Goal: Complete application form

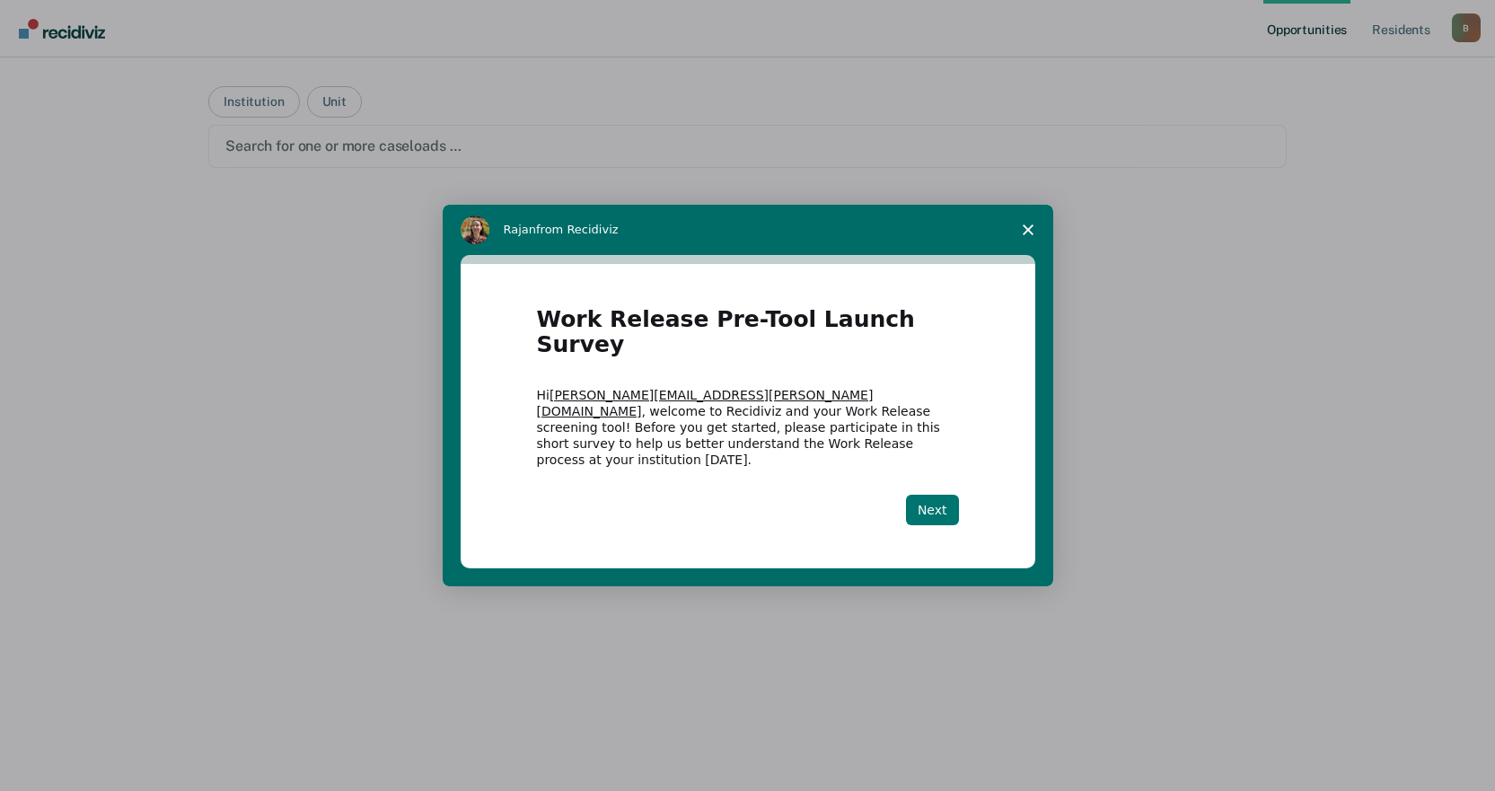
click at [929, 495] on button "Next" at bounding box center [932, 510] width 53 height 31
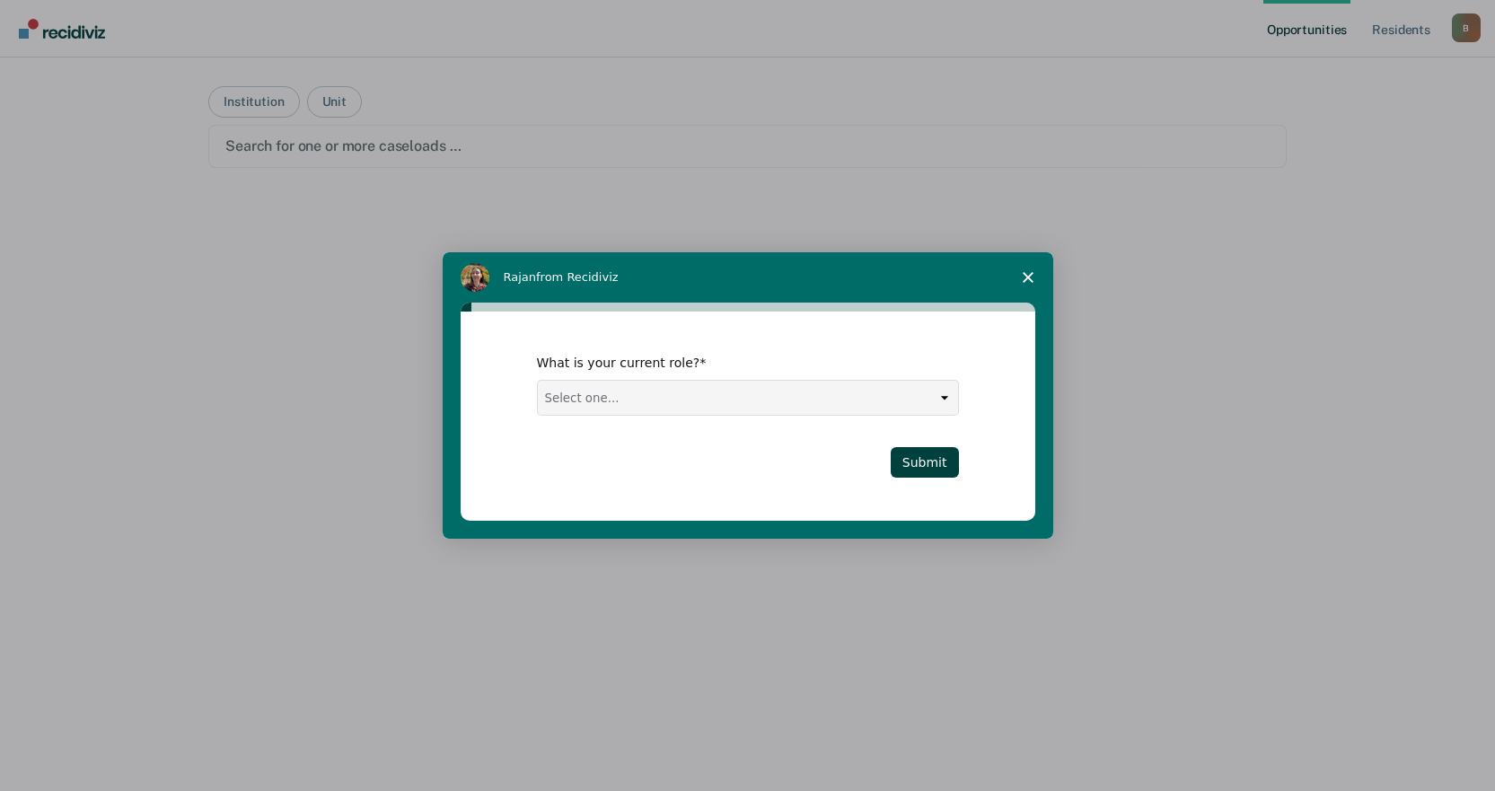
click at [944, 394] on select "Select one... Case Manager FUM Assistant [PERSON_NAME] [PERSON_NAME]" at bounding box center [748, 398] width 420 height 34
select select "Case Manager"
click at [538, 381] on select "Select one... Case Manager FUM Assistant [PERSON_NAME] [PERSON_NAME]" at bounding box center [748, 398] width 420 height 34
click at [939, 462] on button "Submit" at bounding box center [925, 462] width 68 height 31
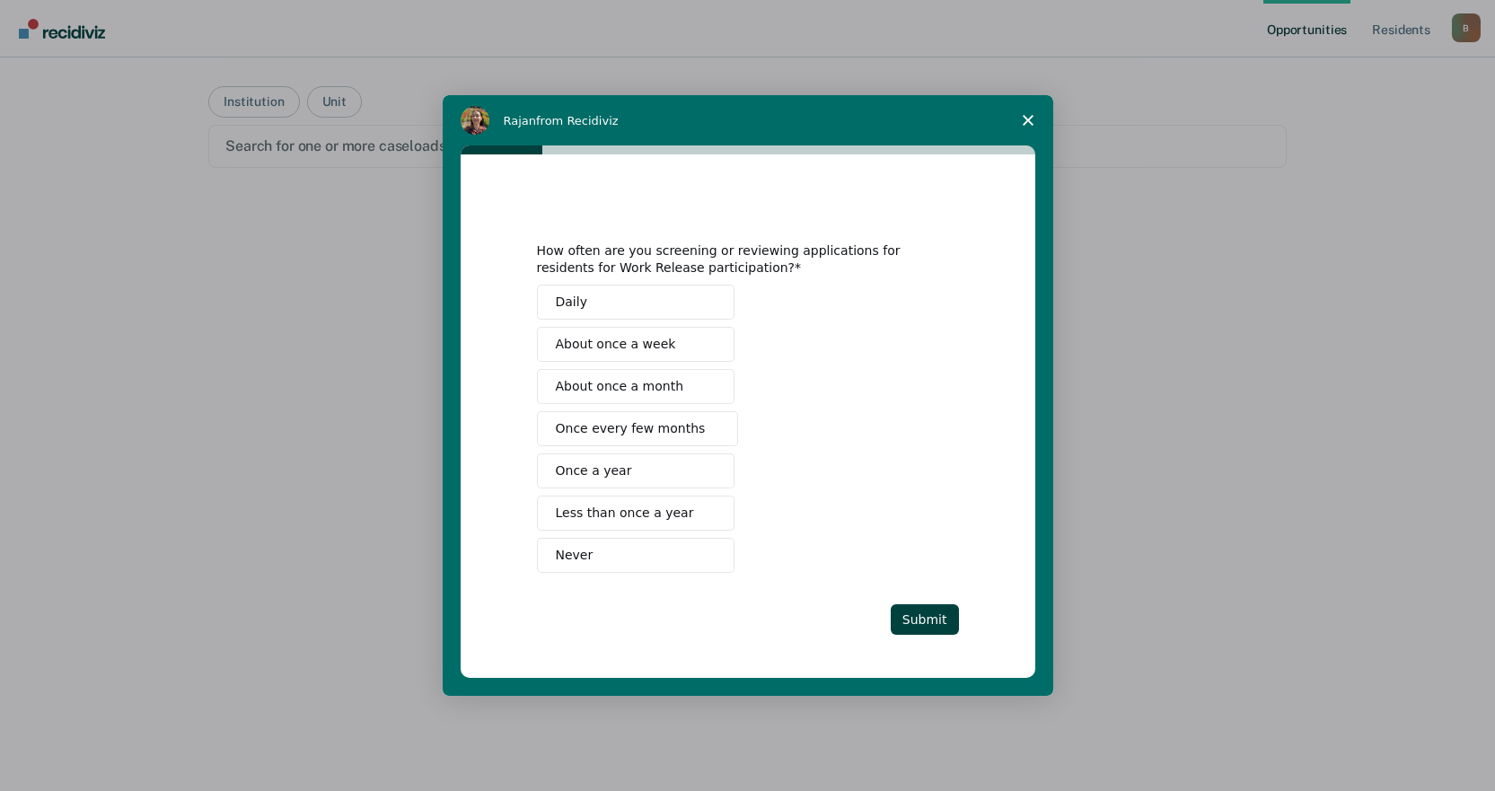
click at [604, 385] on span "About once a month" at bounding box center [620, 386] width 128 height 19
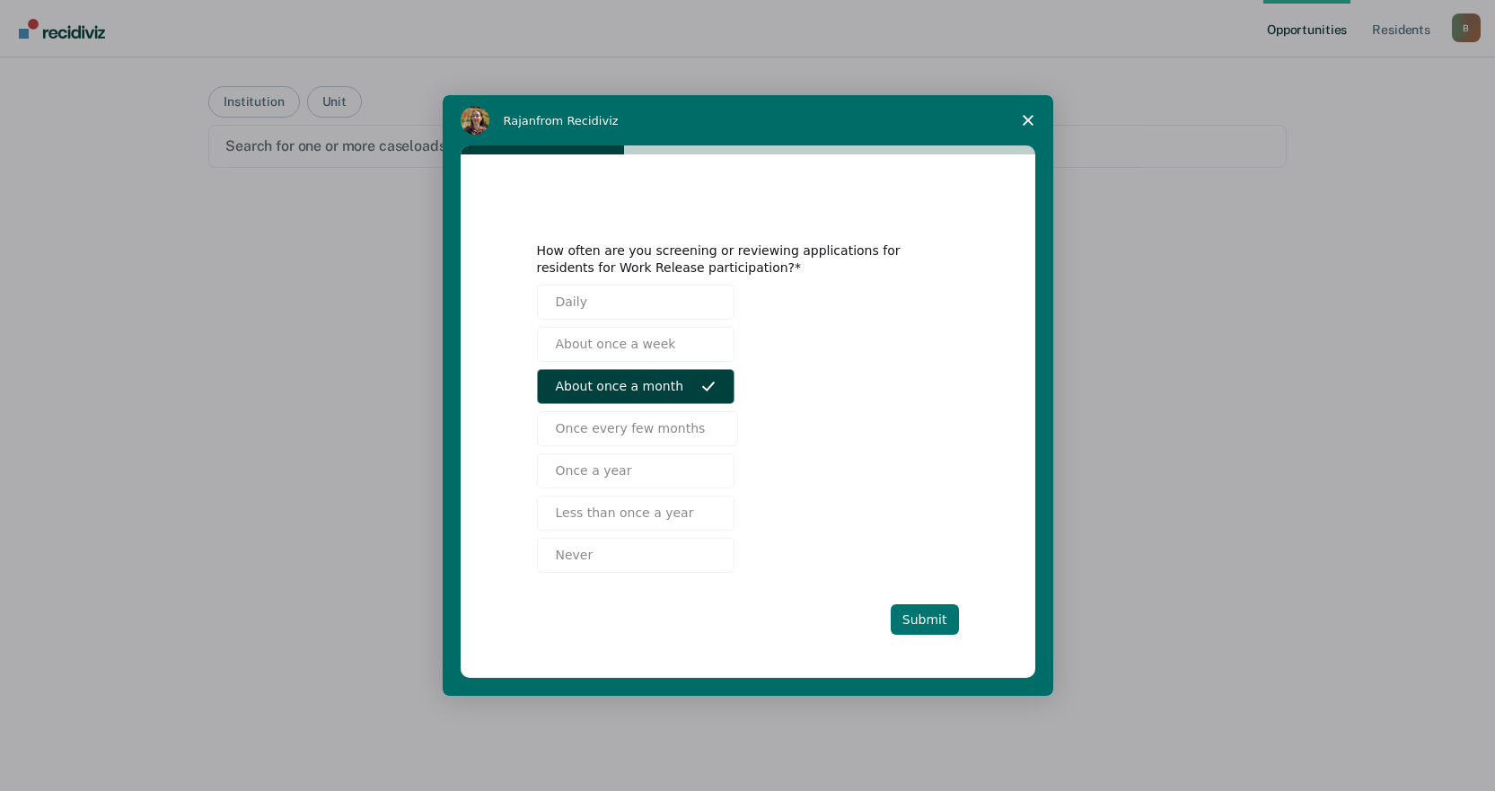
click at [936, 621] on button "Submit" at bounding box center [925, 619] width 68 height 31
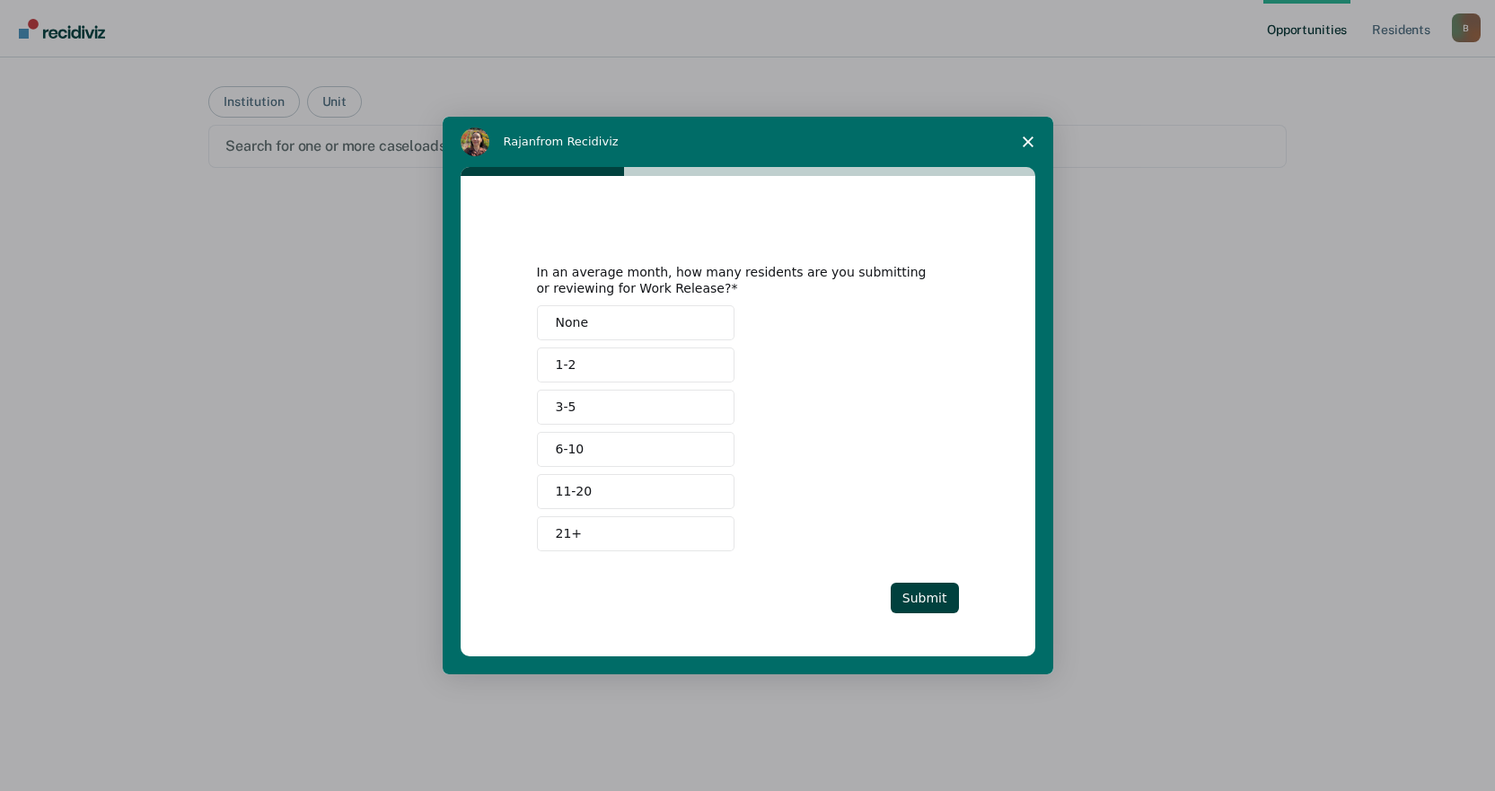
click at [568, 360] on span "1-2" at bounding box center [566, 365] width 21 height 19
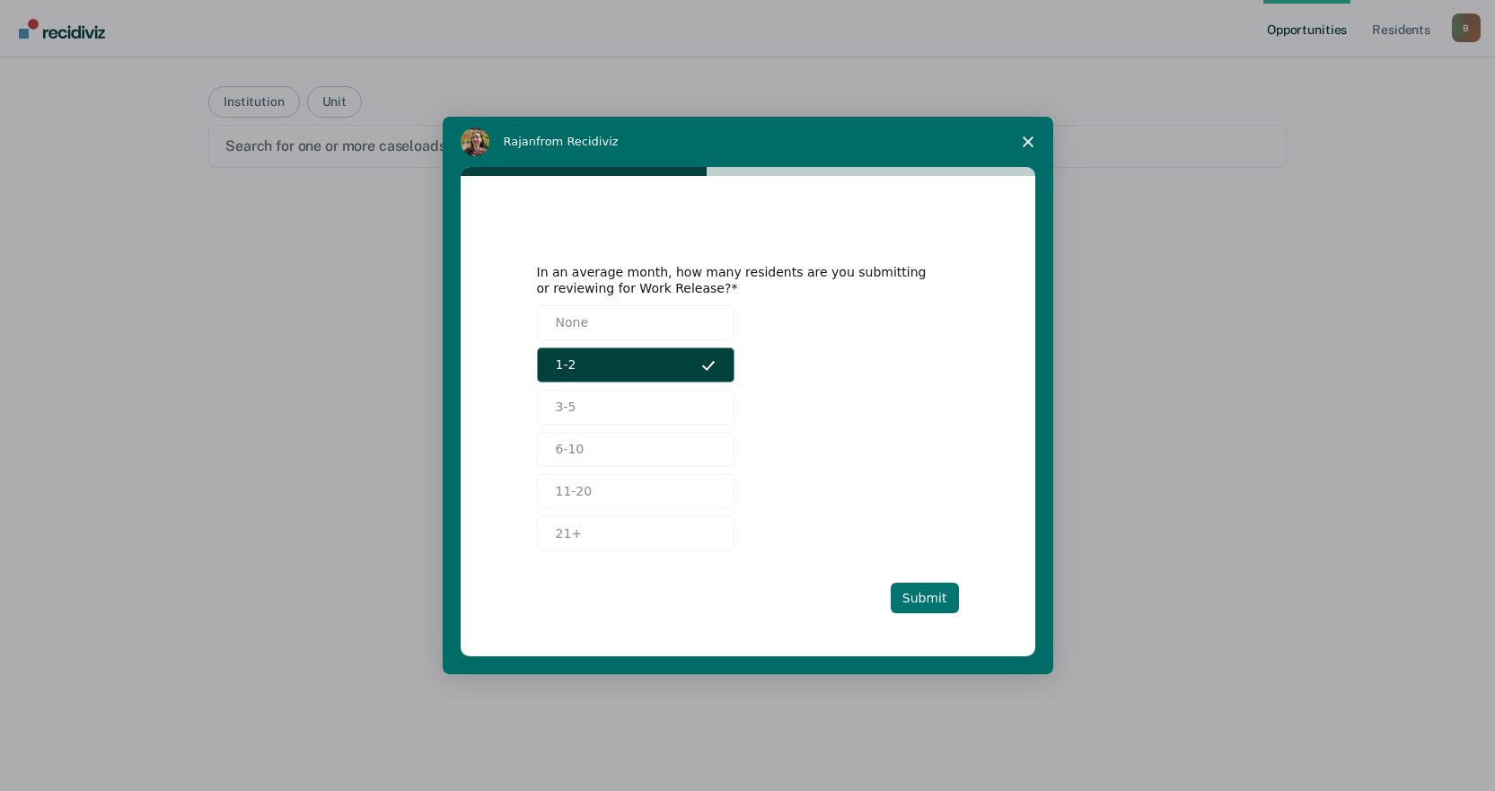
click at [931, 600] on button "Submit" at bounding box center [925, 598] width 68 height 31
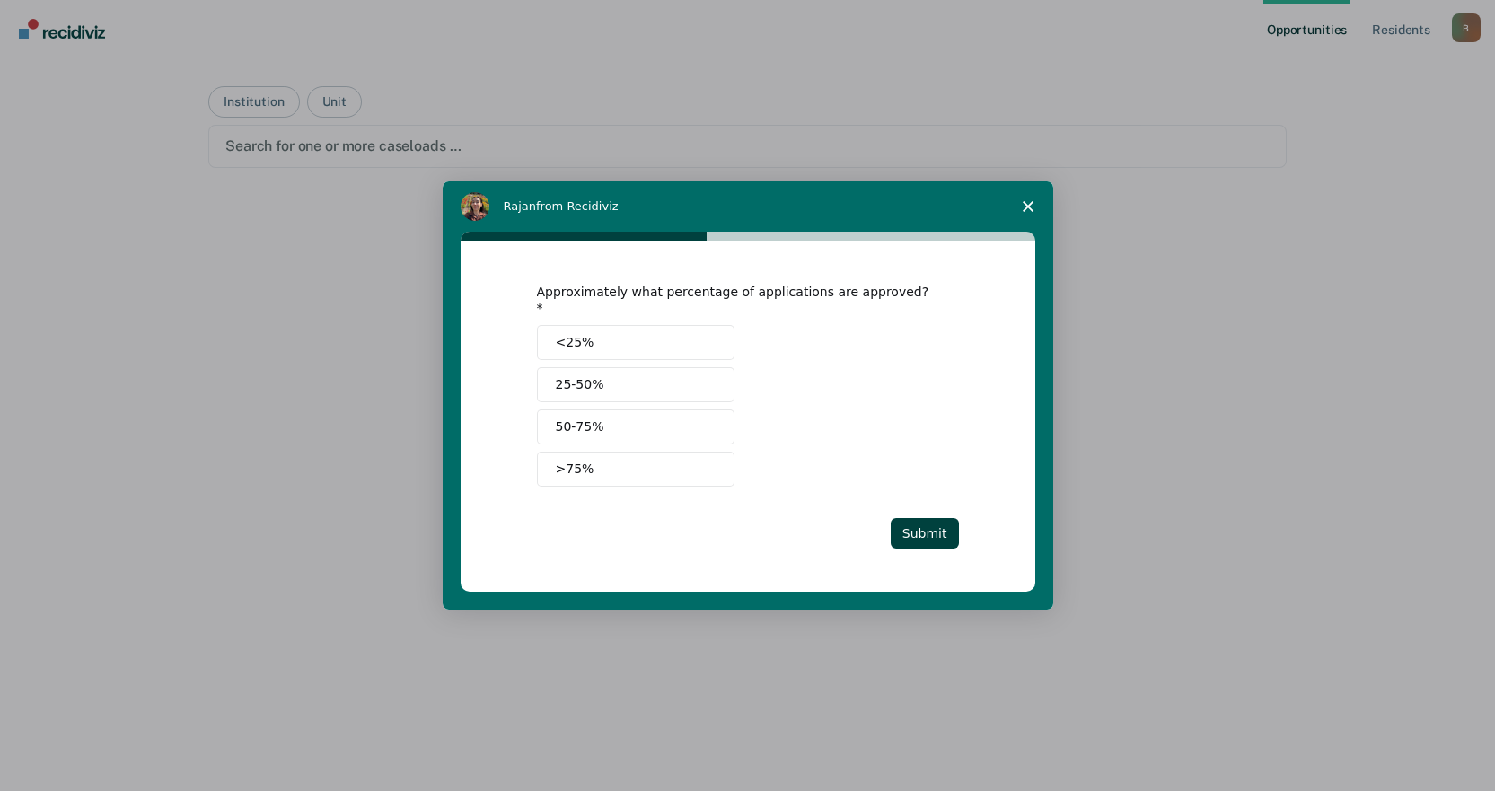
click at [639, 331] on button "<25%" at bounding box center [636, 342] width 198 height 35
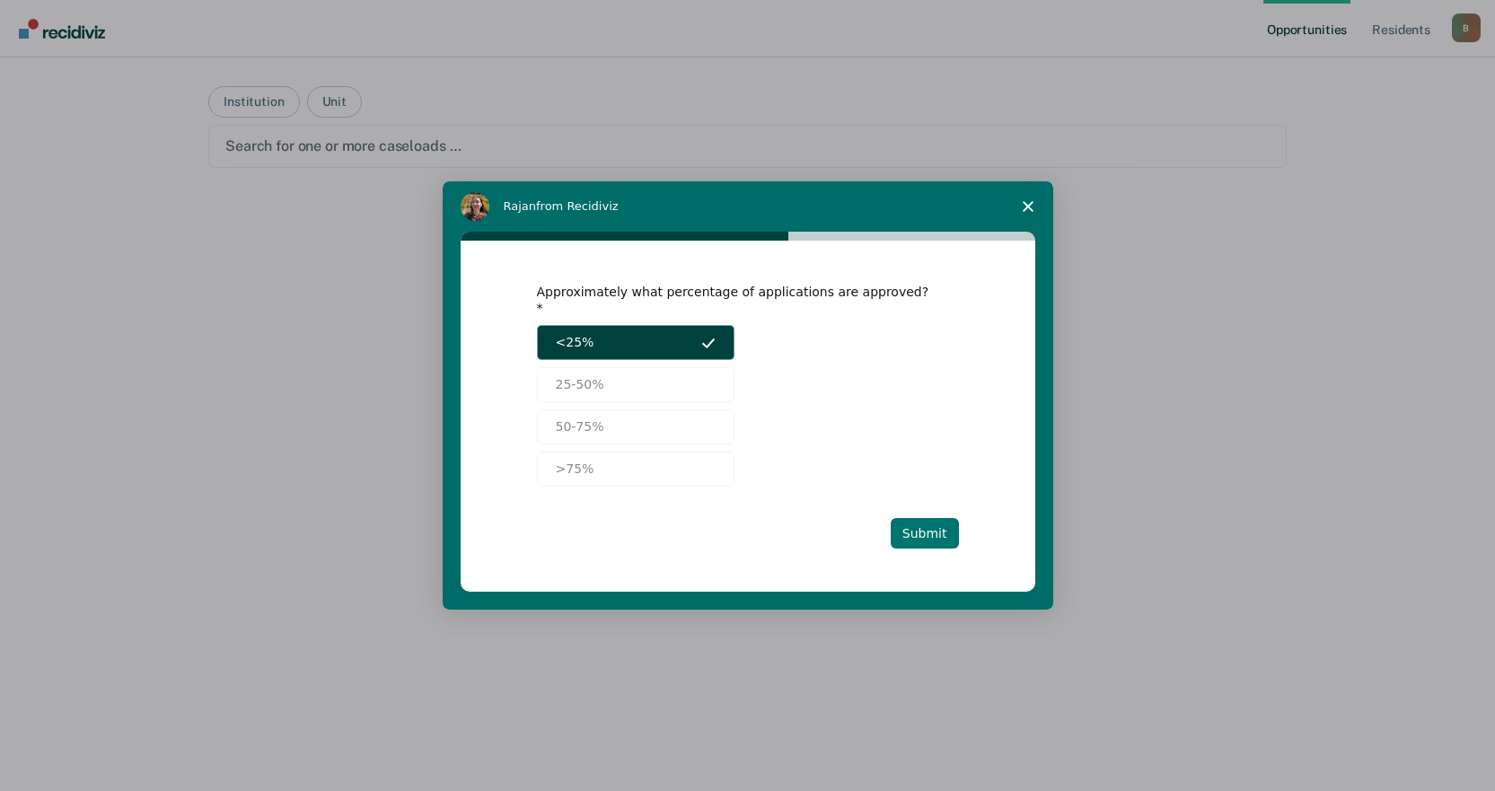
click at [939, 529] on button "Submit" at bounding box center [925, 533] width 68 height 31
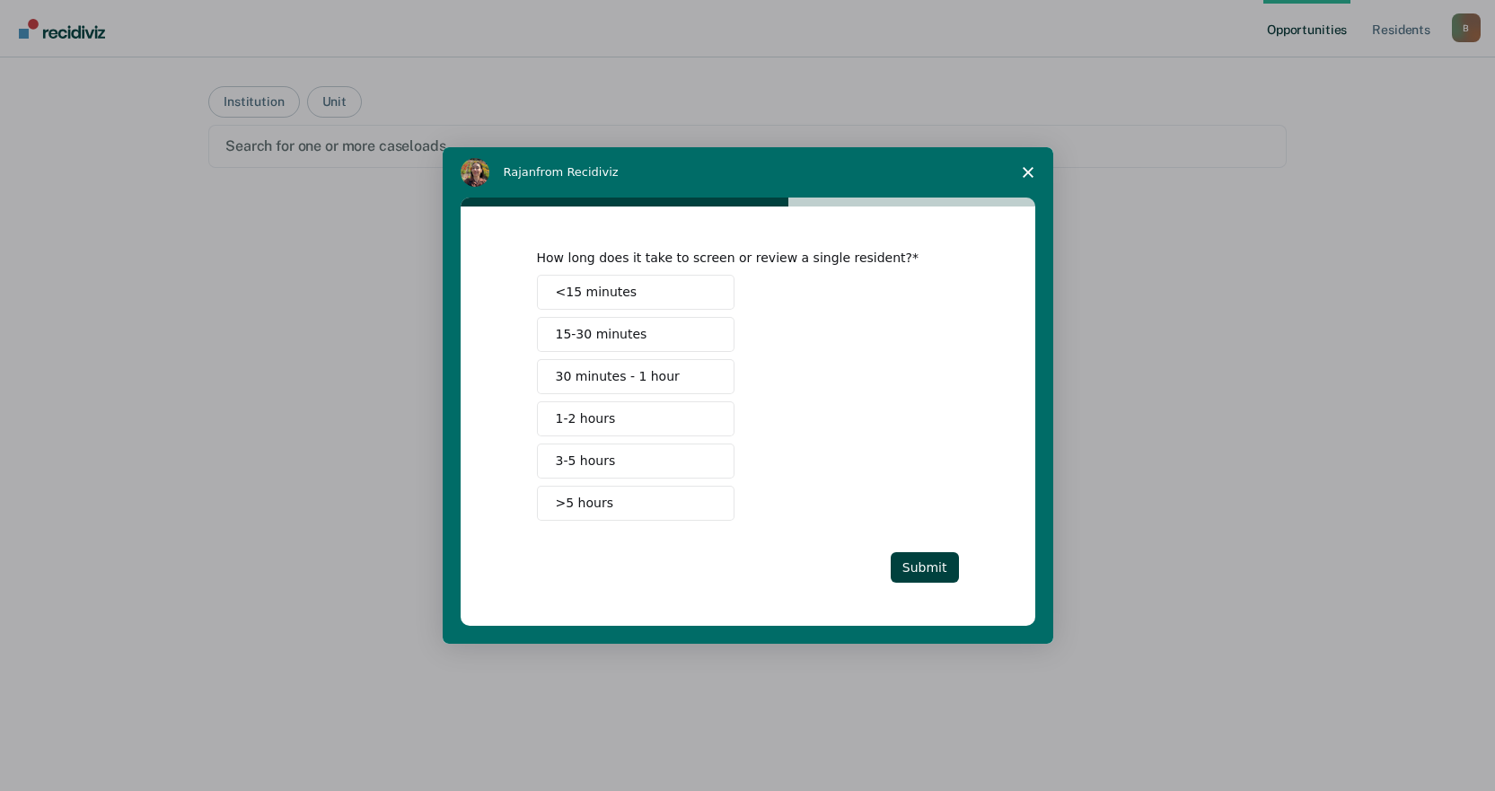
click at [657, 337] on button "15-30 minutes" at bounding box center [636, 334] width 198 height 35
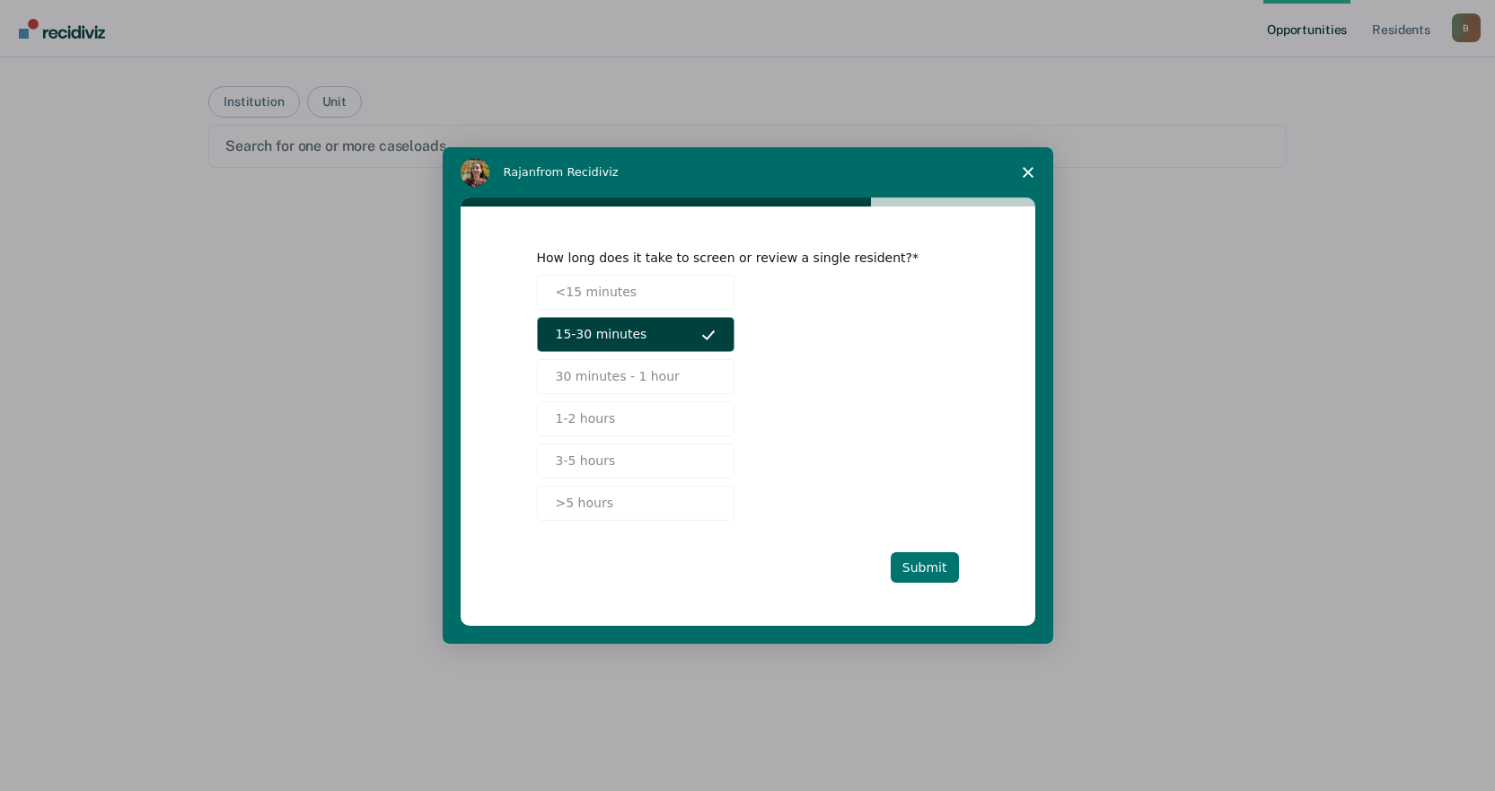
click at [935, 569] on button "Submit" at bounding box center [925, 567] width 68 height 31
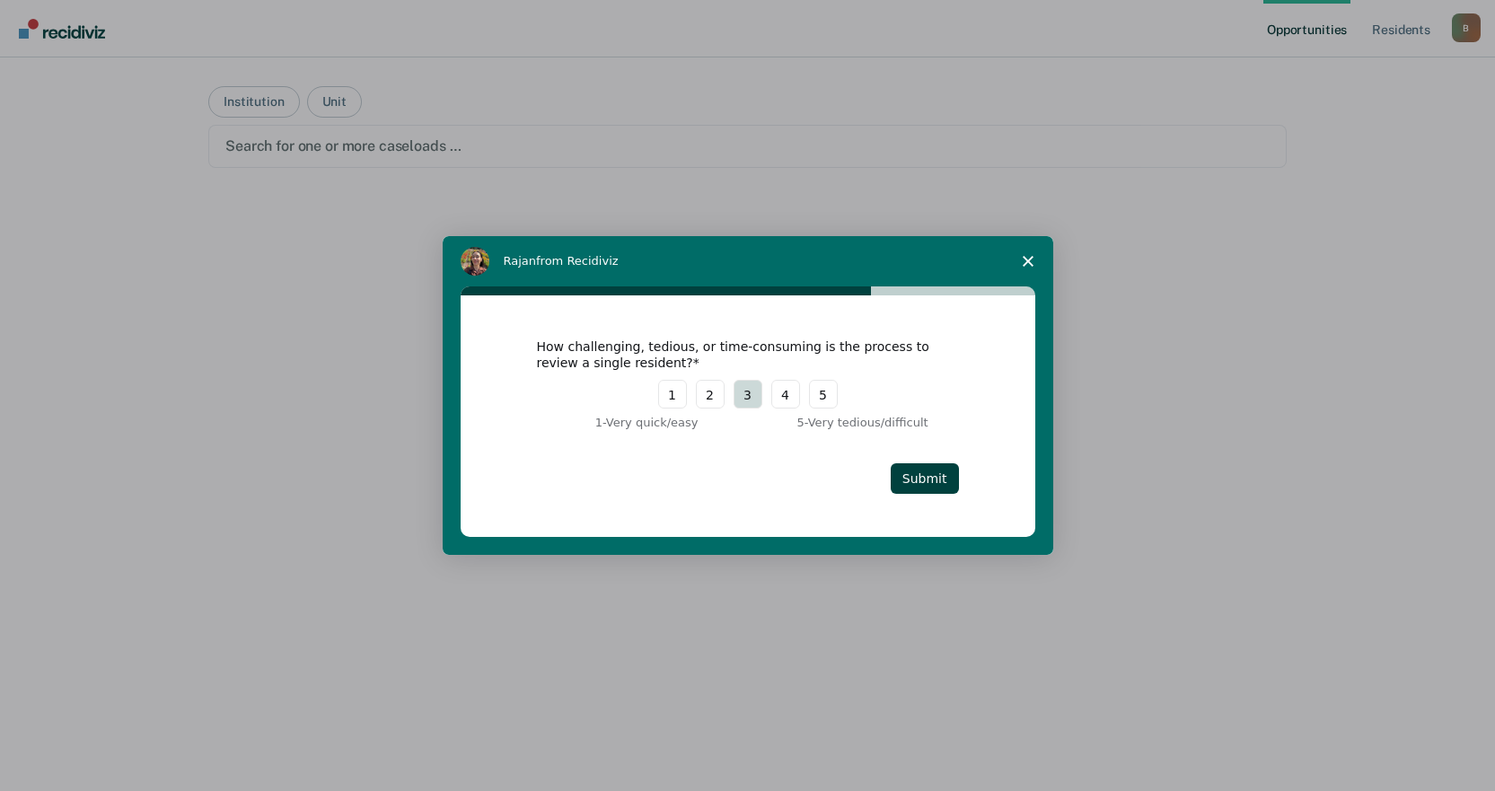
click at [749, 395] on button "3" at bounding box center [748, 394] width 29 height 29
click at [935, 485] on button "Submit" at bounding box center [925, 478] width 68 height 31
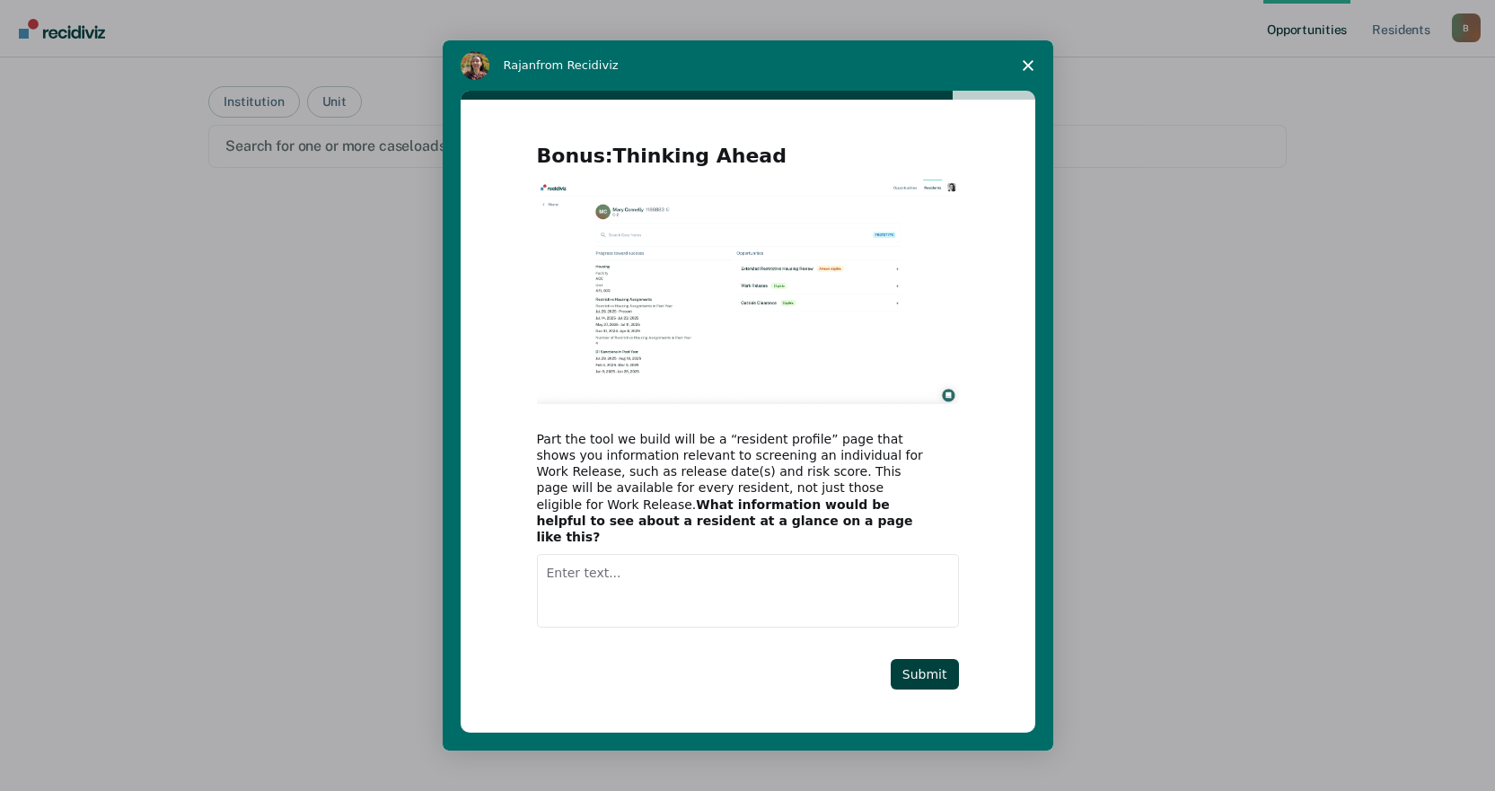
click at [614, 561] on textarea "Enter text..." at bounding box center [748, 591] width 422 height 74
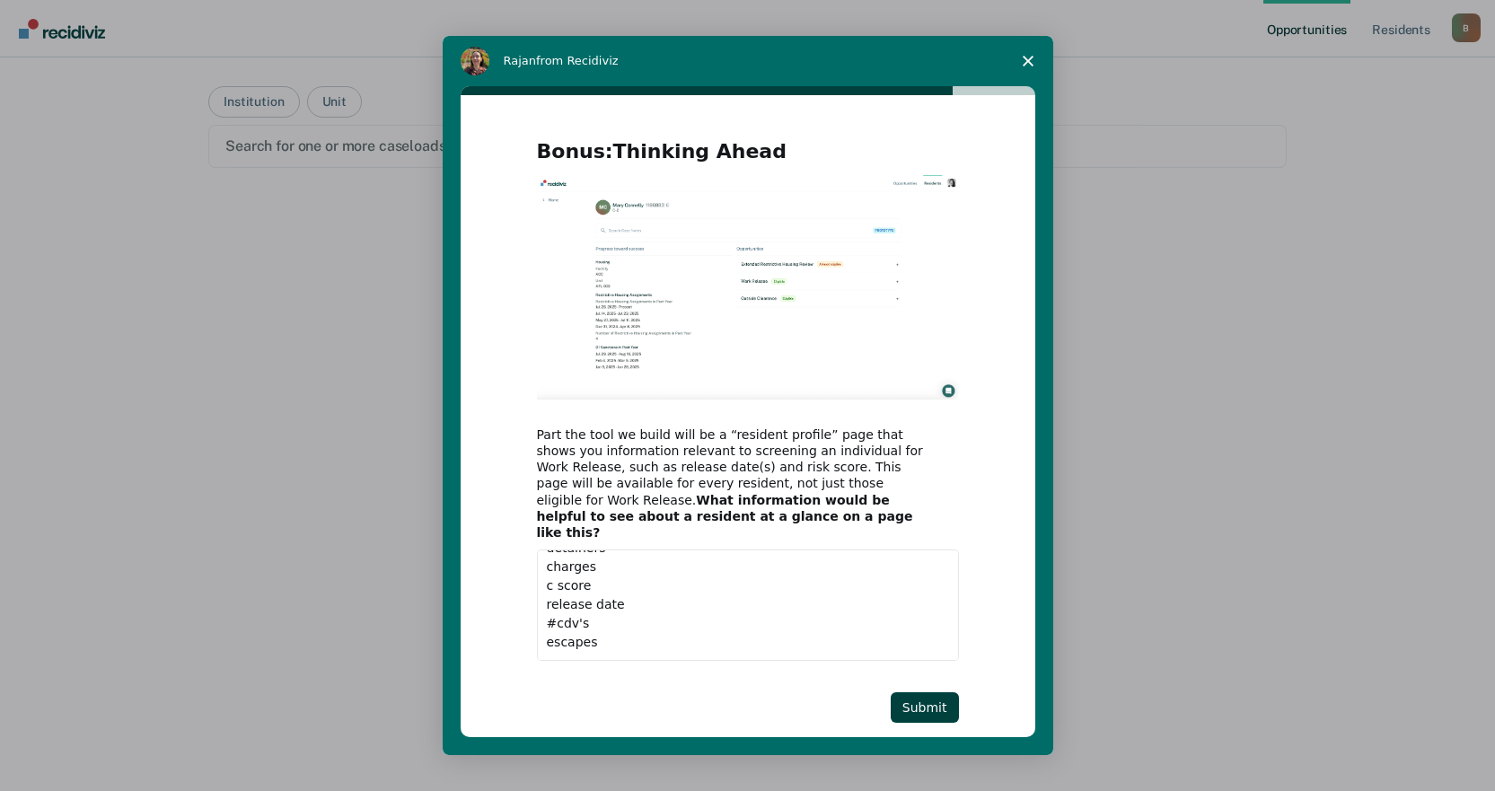
scroll to position [77, 0]
type textarea "education mental health warrants detainers charges c score release date #cdv's"
click at [930, 697] on button "Submit" at bounding box center [925, 707] width 68 height 31
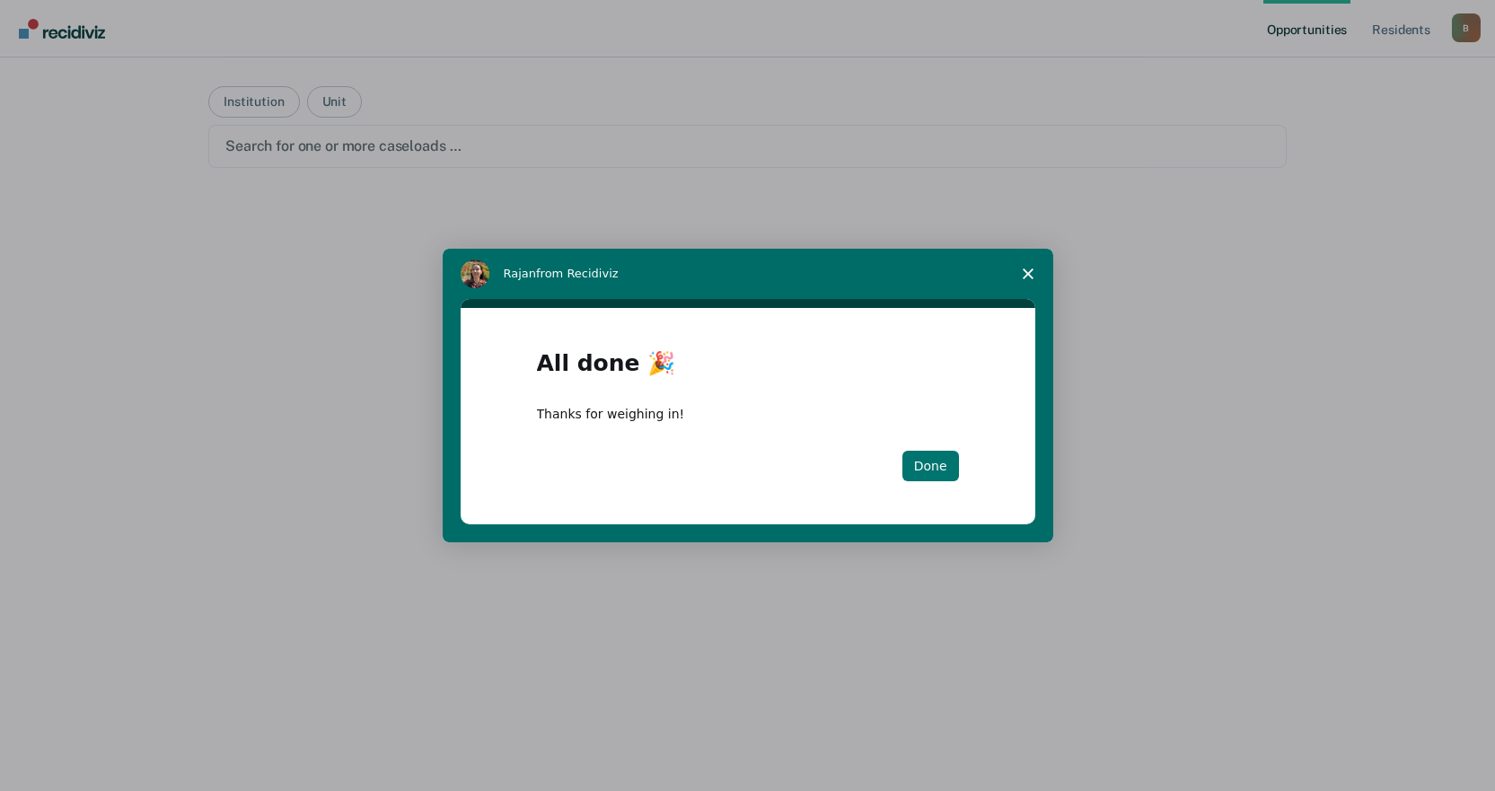
click at [936, 460] on button "Done" at bounding box center [931, 466] width 57 height 31
